Goal: Task Accomplishment & Management: Use online tool/utility

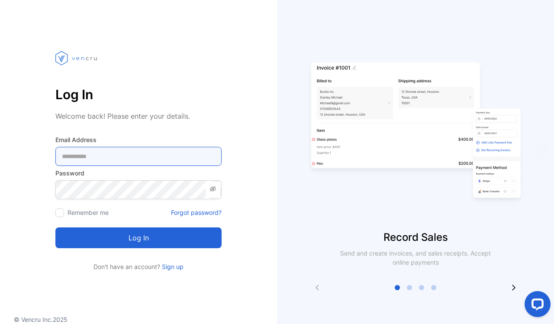
type Address-inputemail "**********"
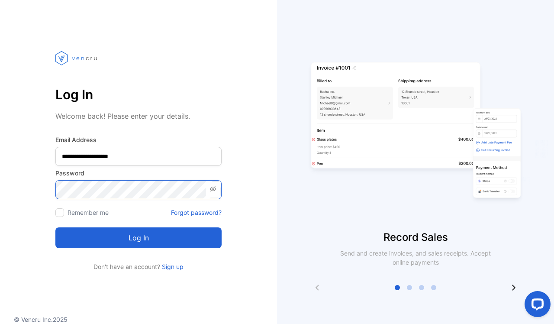
click at [138, 237] on button "Log in" at bounding box center [138, 237] width 166 height 21
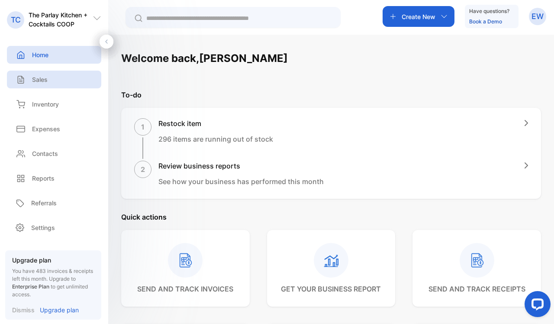
click at [56, 78] on div "Sales" at bounding box center [54, 80] width 94 height 18
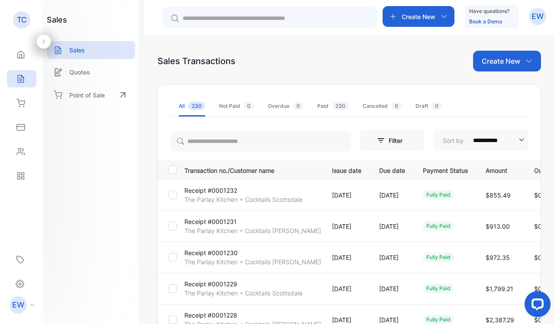
click at [218, 196] on p "The Parlay Kitchen + Cocktails Scottsdale" at bounding box center [243, 199] width 118 height 9
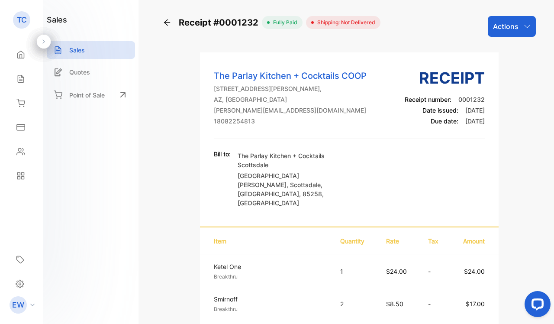
click at [493, 27] on p "Actions" at bounding box center [506, 26] width 26 height 10
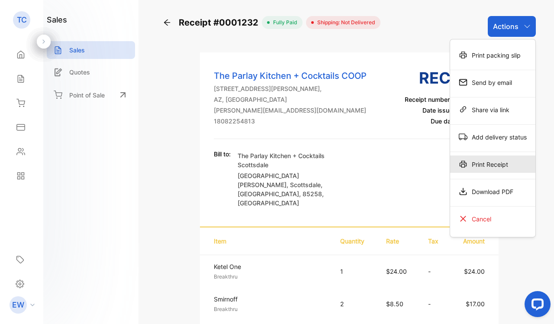
click at [494, 167] on div "Print Receipt" at bounding box center [492, 163] width 85 height 17
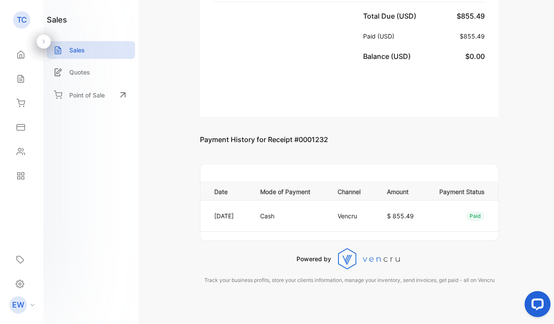
scroll to position [1221, 0]
